Goal: Task Accomplishment & Management: Use online tool/utility

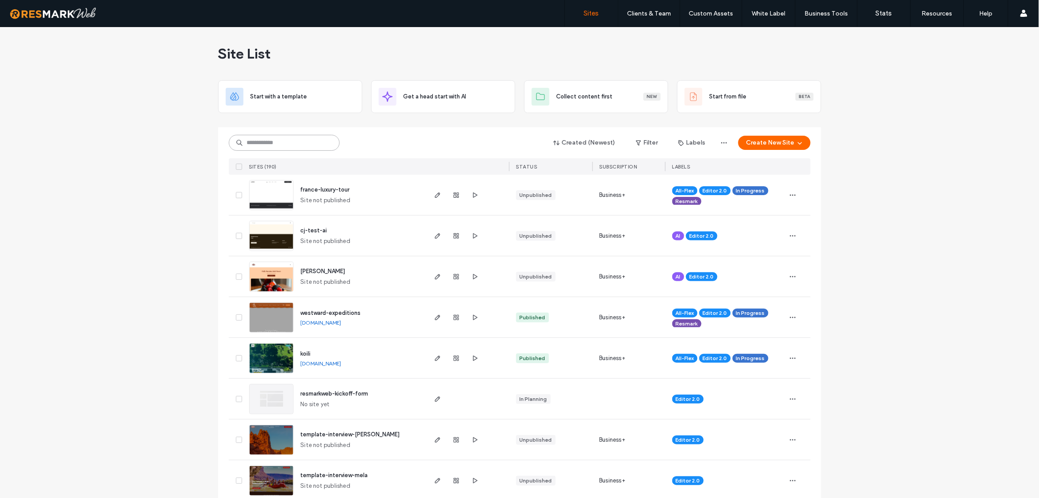
click at [302, 145] on input at bounding box center [284, 143] width 111 height 16
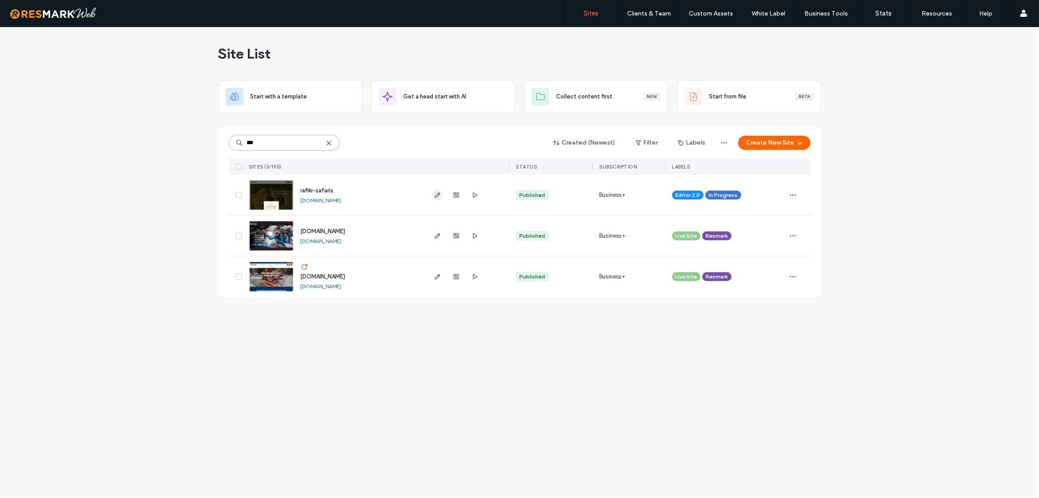
type input "***"
click at [436, 197] on use "button" at bounding box center [437, 194] width 5 height 5
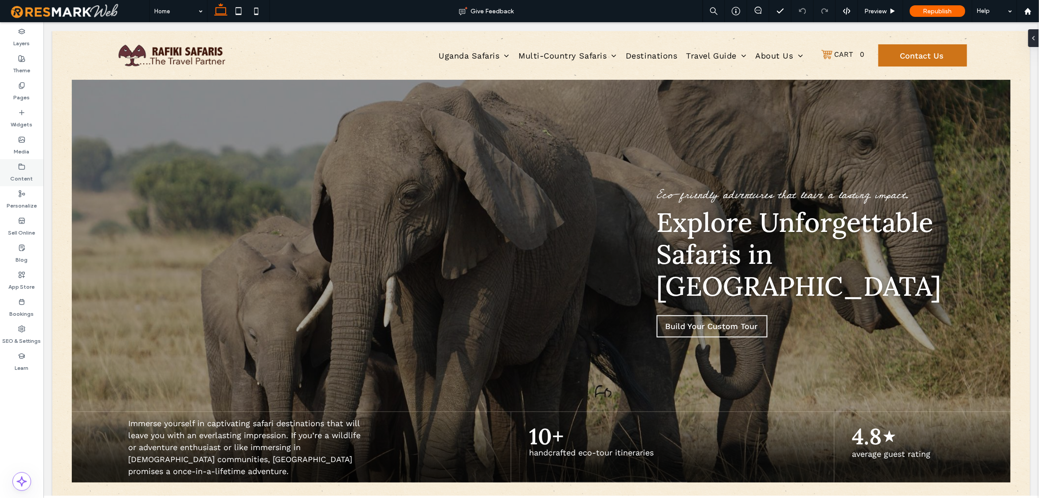
click at [15, 163] on div "Content" at bounding box center [21, 172] width 43 height 27
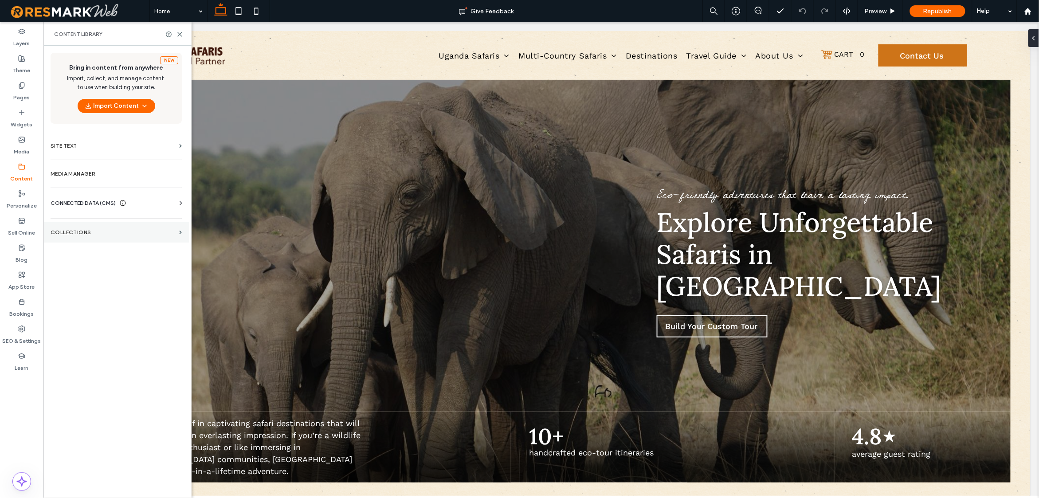
click at [84, 237] on section "Collections" at bounding box center [115, 232] width 145 height 20
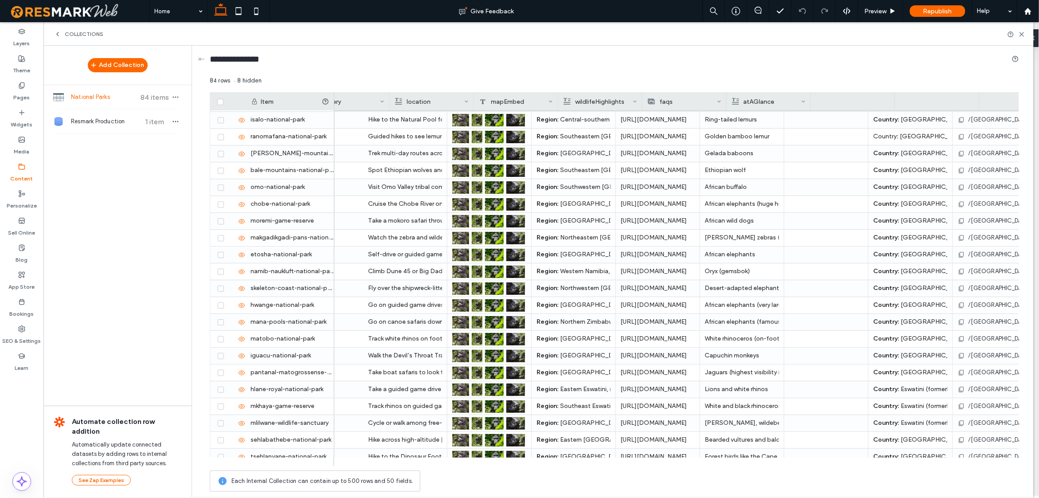
scroll to position [0, 786]
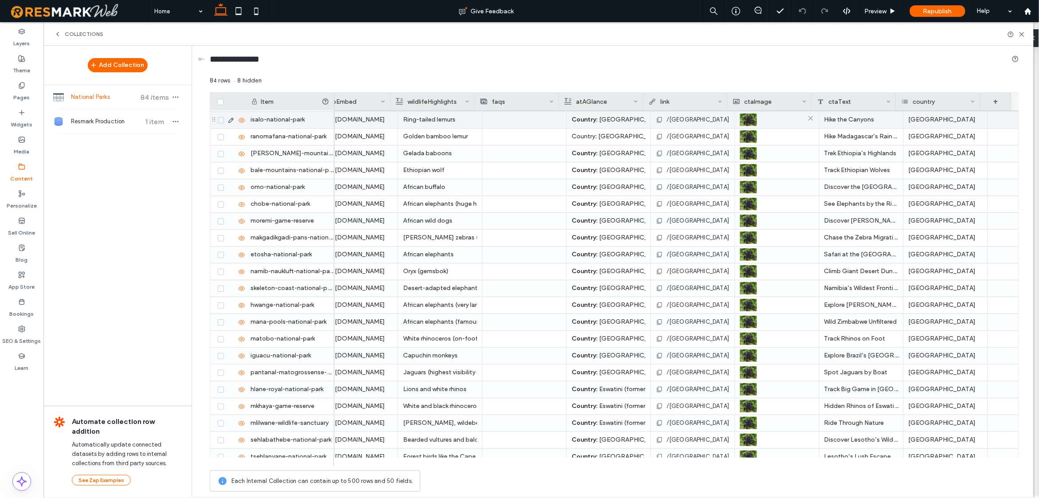
click at [778, 122] on div at bounding box center [777, 120] width 74 height 16
click at [772, 123] on div at bounding box center [778, 120] width 74 height 16
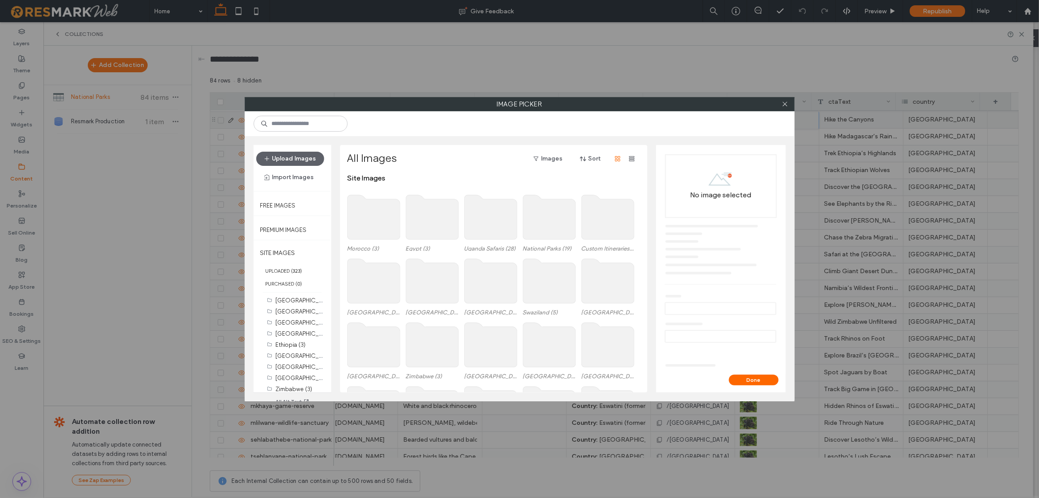
click at [791, 104] on div at bounding box center [785, 104] width 13 height 13
click at [787, 104] on icon at bounding box center [785, 104] width 7 height 7
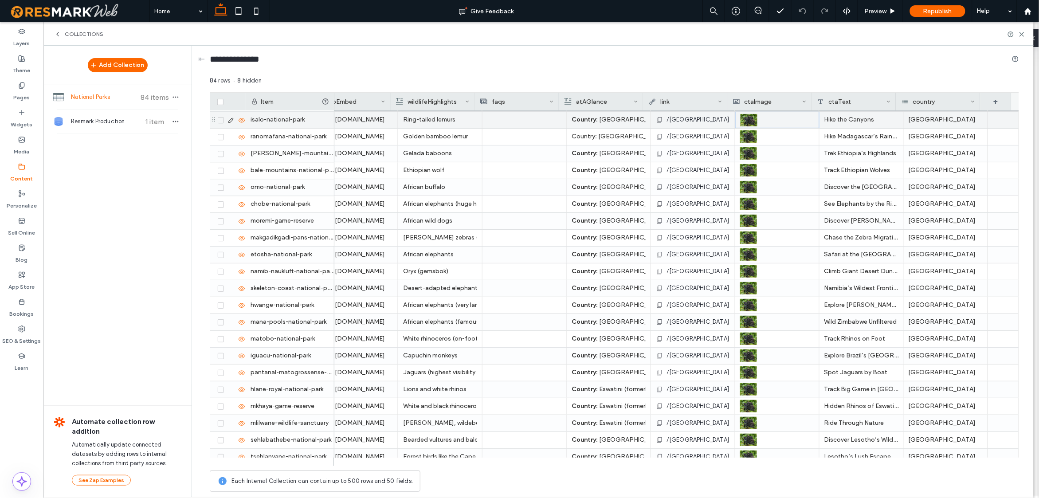
click at [230, 118] on icon at bounding box center [230, 120] width 7 height 7
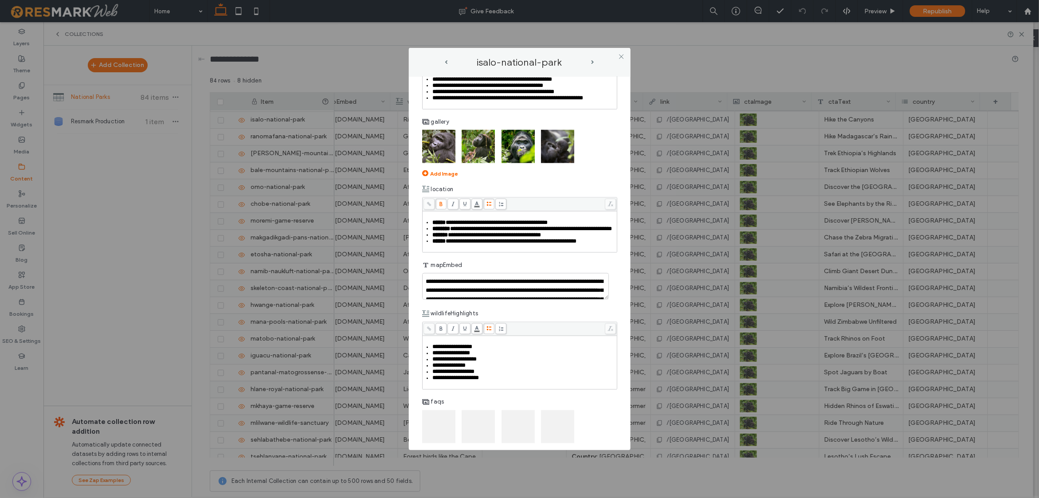
scroll to position [852, 0]
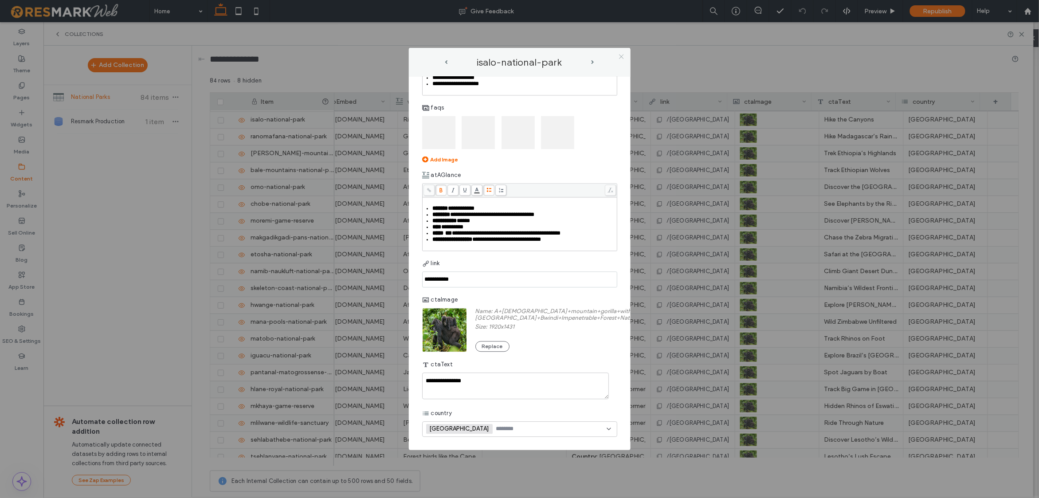
click at [620, 55] on icon at bounding box center [621, 56] width 7 height 7
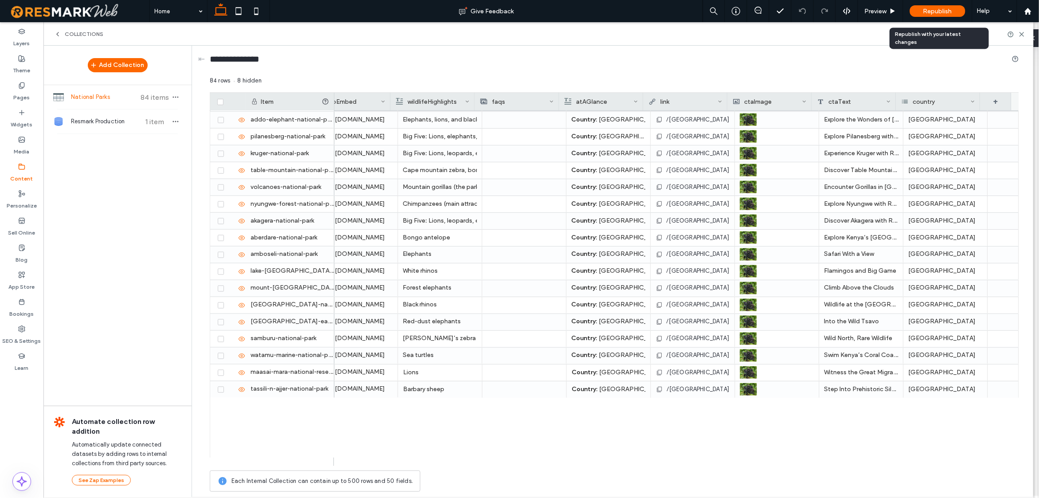
scroll to position [321, 0]
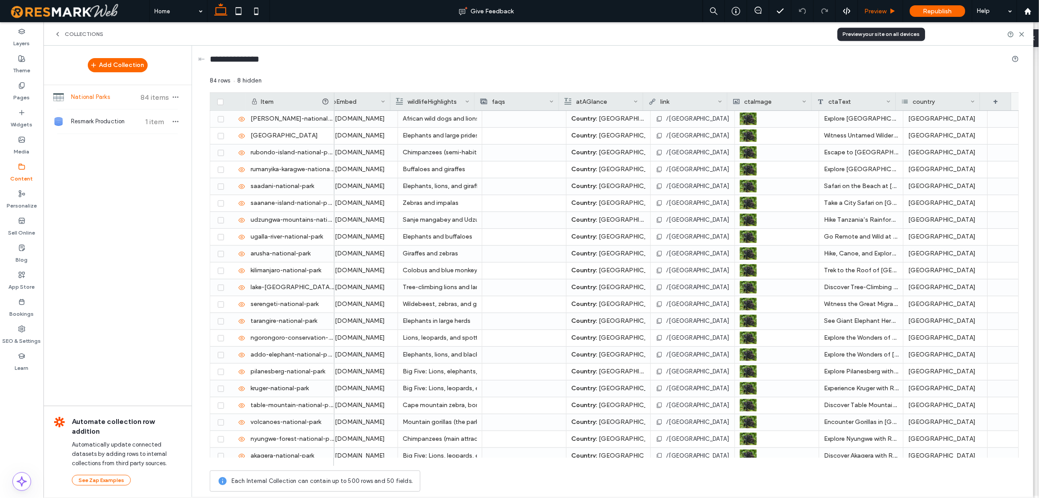
click at [871, 8] on span "Preview" at bounding box center [876, 12] width 22 height 8
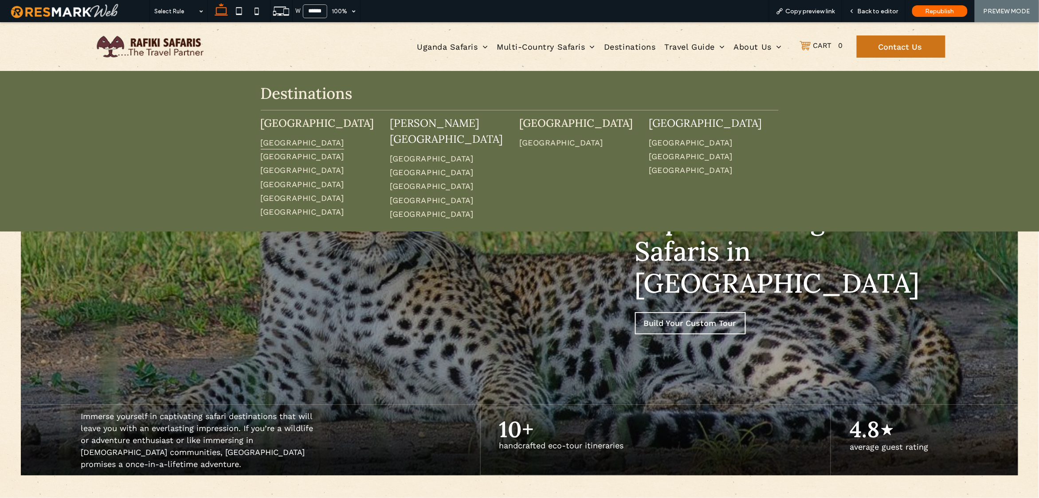
click at [278, 141] on span "Uganda" at bounding box center [302, 142] width 83 height 14
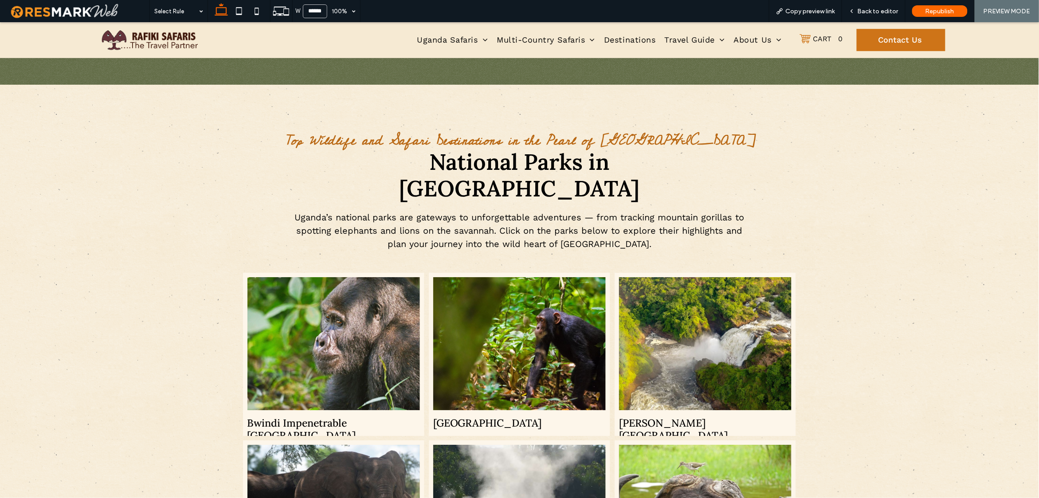
scroll to position [1076, 0]
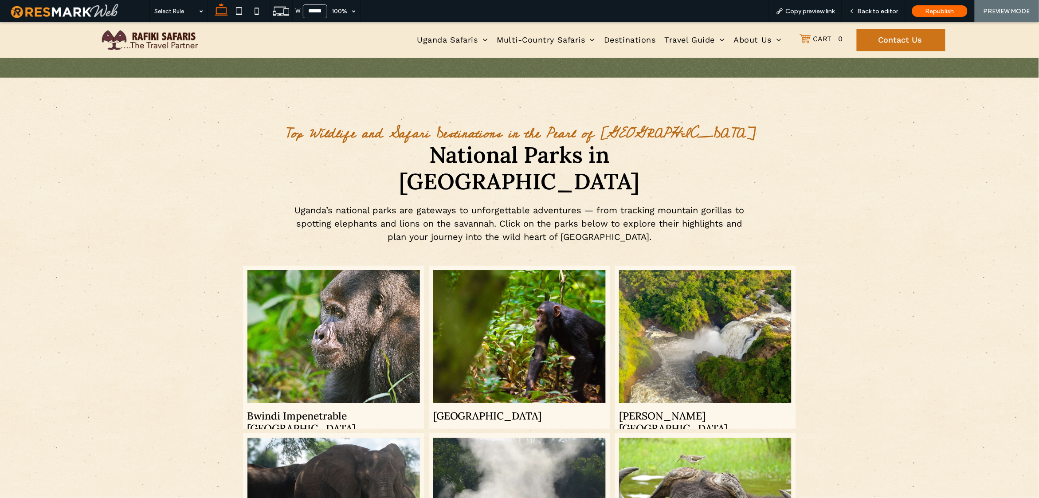
click at [325, 403] on span "Bwindi Impenetrable National Park Button" at bounding box center [333, 416] width 181 height 26
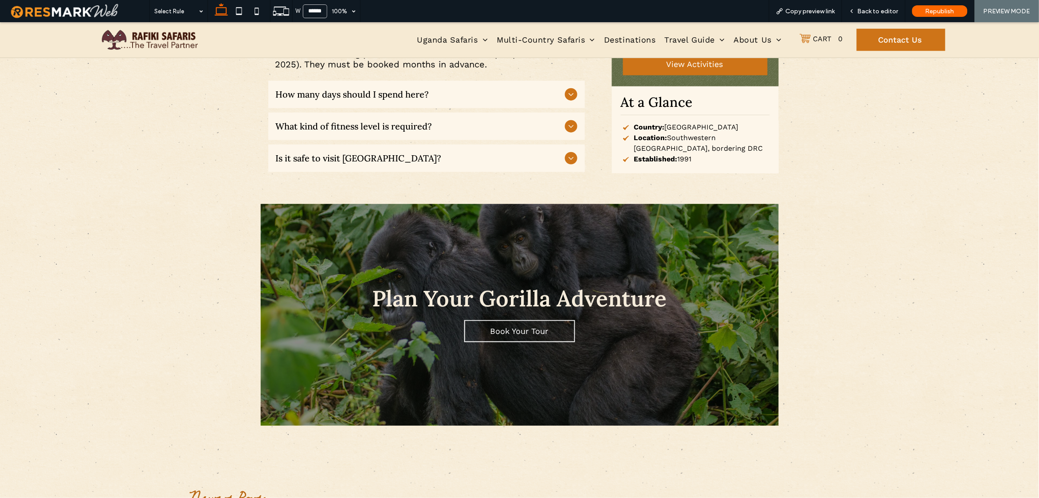
scroll to position [1777, 0]
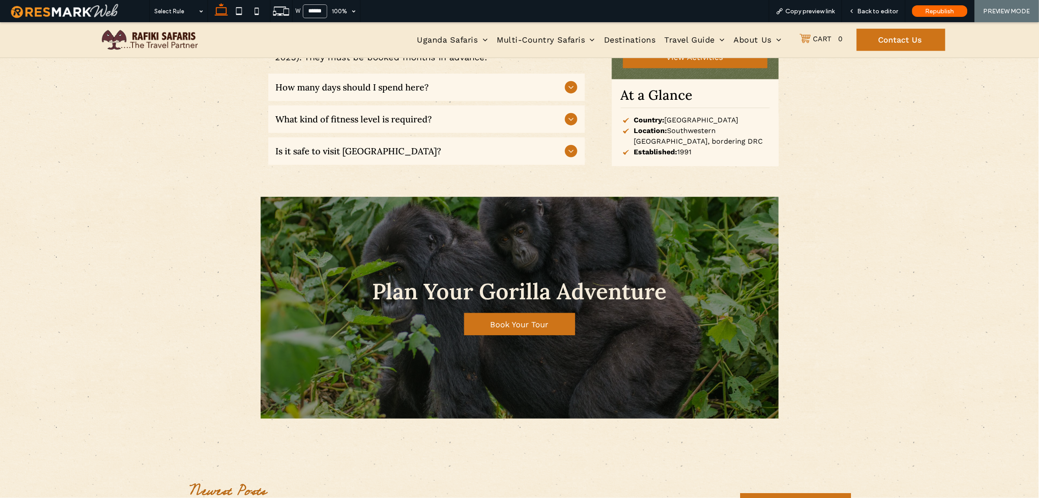
click at [518, 315] on span "Book Your Tour" at bounding box center [519, 324] width 58 height 18
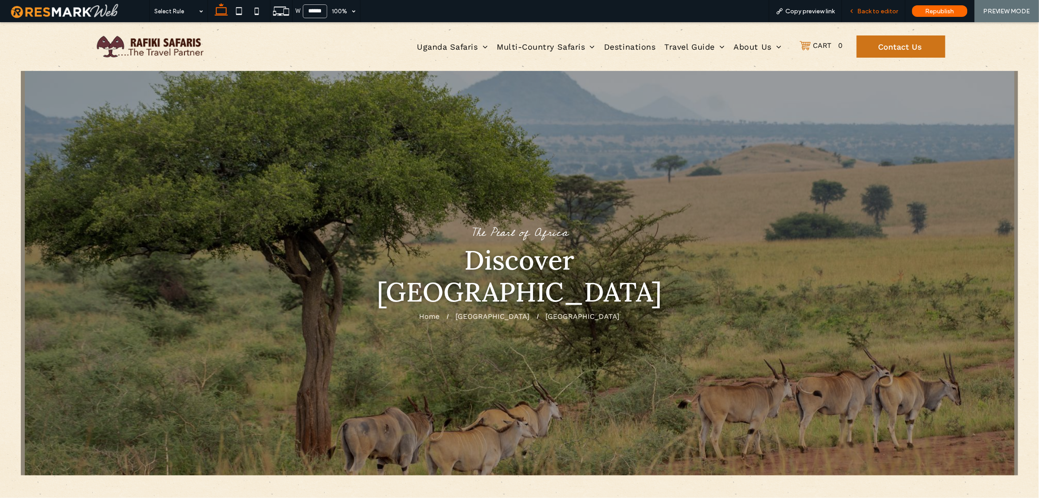
click at [864, 13] on span "Back to editor" at bounding box center [878, 12] width 41 height 8
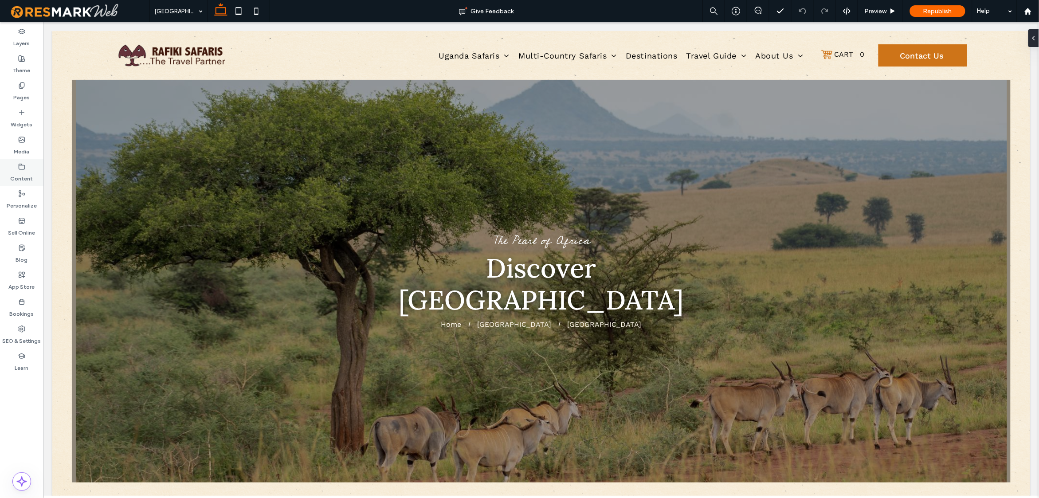
click at [24, 171] on label "Content" at bounding box center [22, 176] width 23 height 12
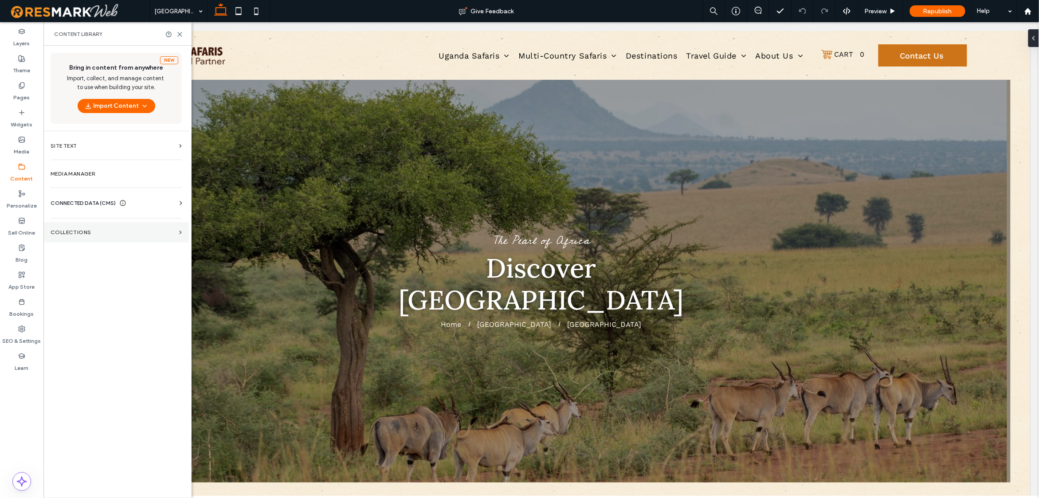
click at [108, 240] on section "Collections" at bounding box center [115, 232] width 145 height 20
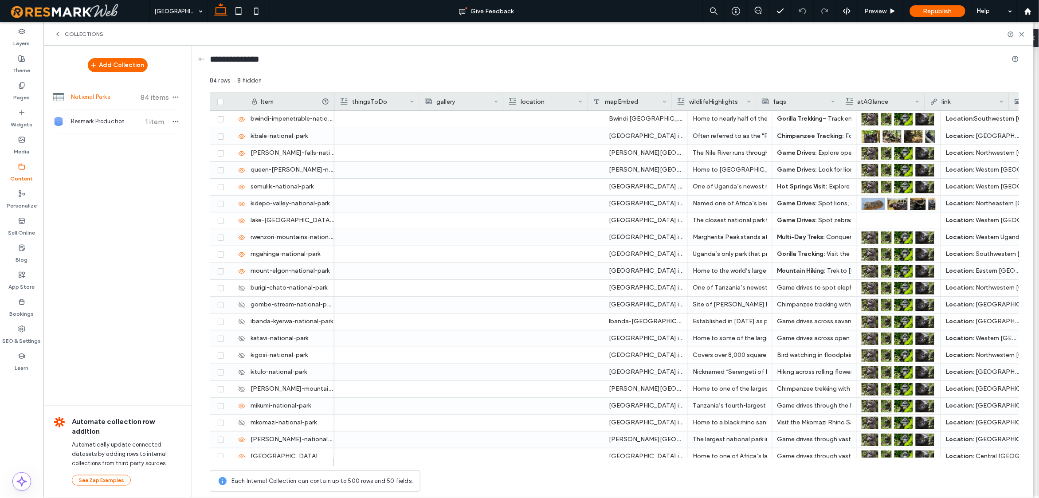
scroll to position [0, 786]
